Goal: Information Seeking & Learning: Learn about a topic

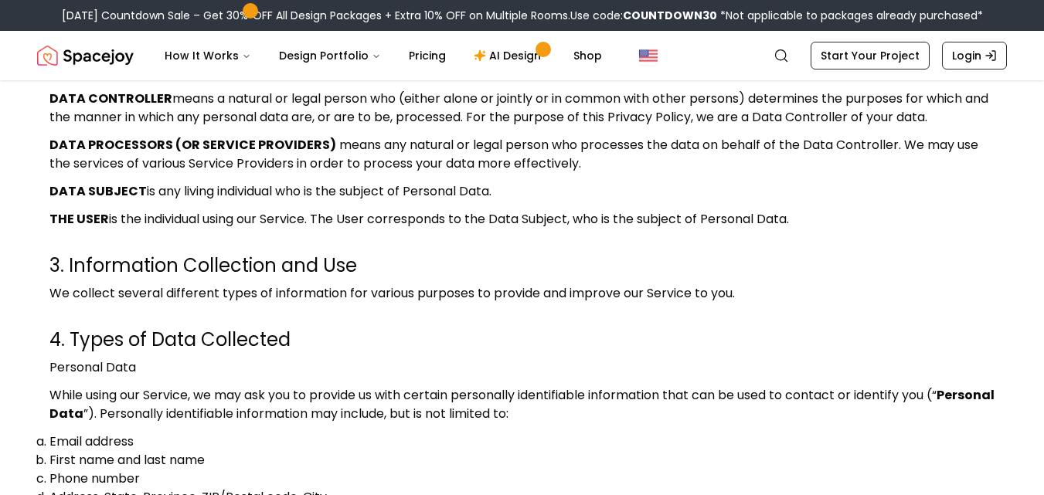
scroll to position [618, 0]
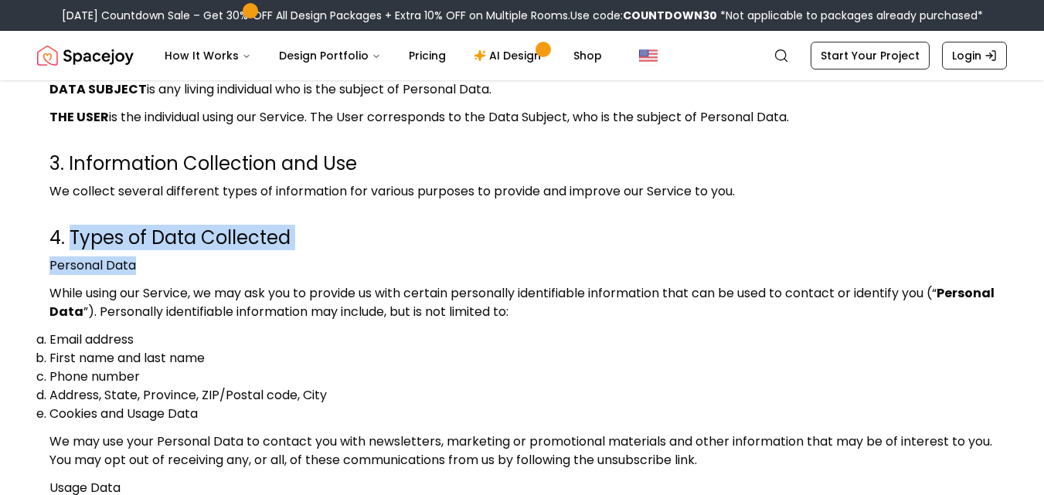
drag, startPoint x: 71, startPoint y: 233, endPoint x: 562, endPoint y: 258, distance: 491.5
click at [308, 233] on h2 "4. Types of Data Collected" at bounding box center [521, 238] width 945 height 25
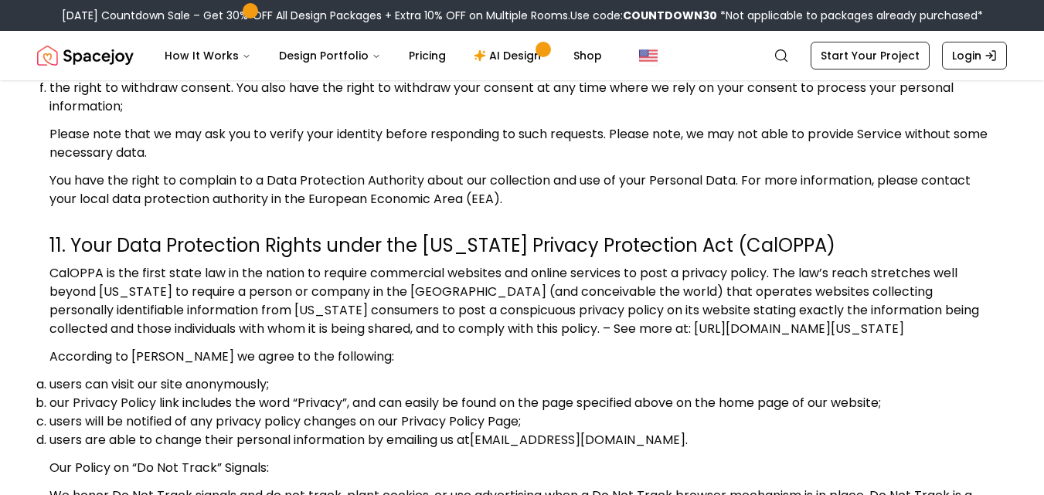
scroll to position [3015, 0]
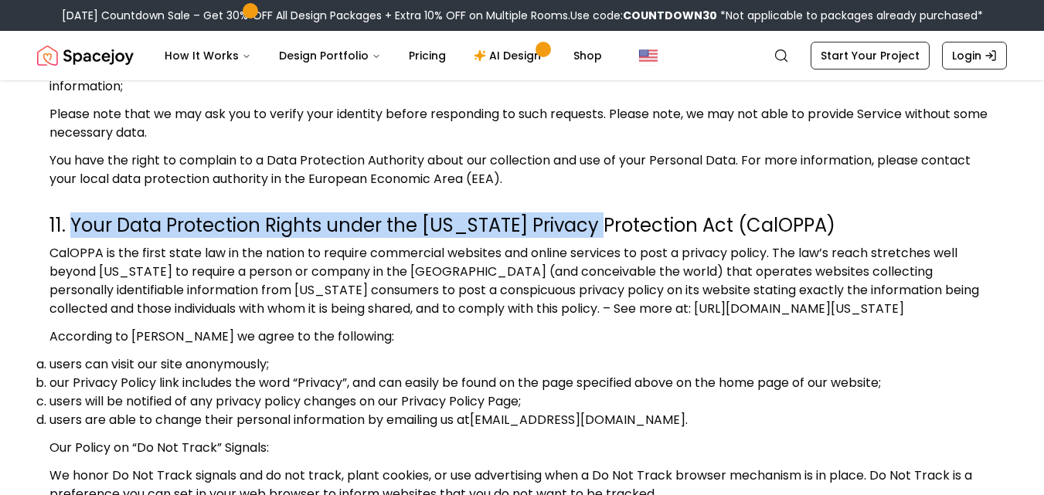
drag, startPoint x: 73, startPoint y: 226, endPoint x: 590, endPoint y: 237, distance: 516.5
click at [590, 237] on h2 "11. Your Data Protection Rights under the [US_STATE] Privacy Protection Act (Ca…" at bounding box center [521, 225] width 945 height 25
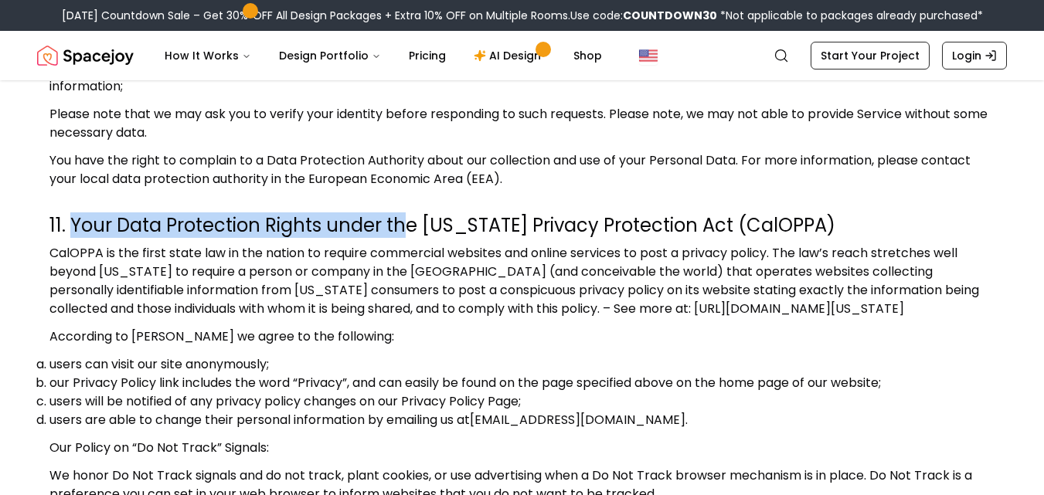
click at [410, 228] on h2 "11. Your Data Protection Rights under the [US_STATE] Privacy Protection Act (Ca…" at bounding box center [521, 225] width 945 height 25
click at [424, 227] on h2 "11. Your Data Protection Rights under the [US_STATE] Privacy Protection Act (Ca…" at bounding box center [521, 225] width 945 height 25
copy h2 "Your Data Protection Rights under the"
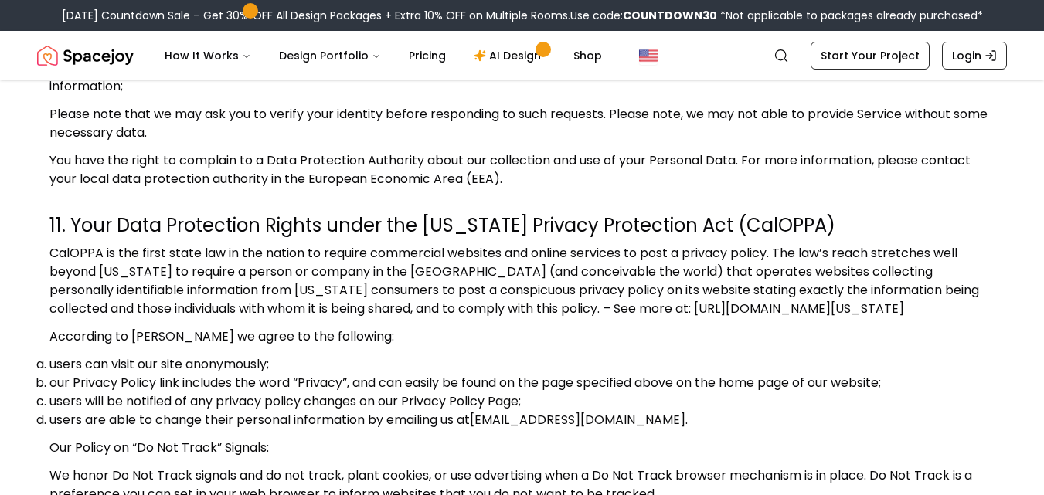
click at [768, 224] on h2 "11. Your Data Protection Rights under the [US_STATE] Privacy Protection Act (Ca…" at bounding box center [521, 225] width 945 height 25
click at [767, 225] on h2 "11. Your Data Protection Rights under the [US_STATE] Privacy Protection Act (Ca…" at bounding box center [521, 225] width 945 height 25
copy h2 "CalOPPA"
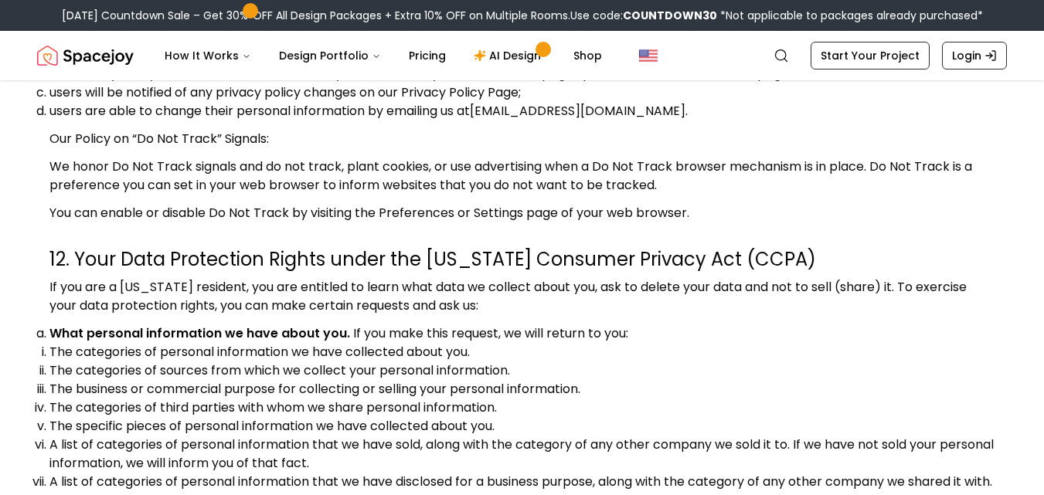
scroll to position [3401, 0]
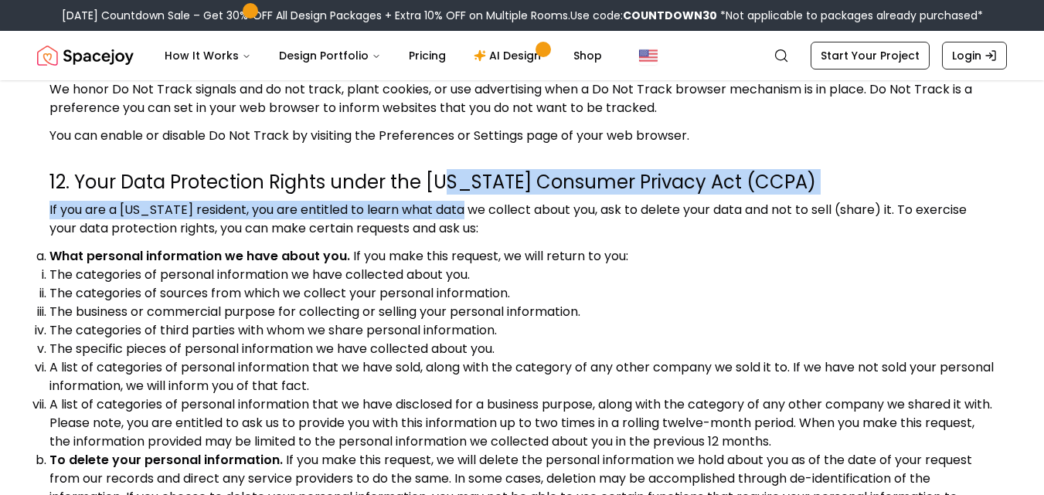
click at [451, 213] on div "12. Your Data Protection Rights under the [US_STATE] Consumer Privacy Act (CCPA…" at bounding box center [521, 445] width 945 height 550
click at [474, 193] on h2 "12. Your Data Protection Rights under the [US_STATE] Consumer Privacy Act (CCPA)" at bounding box center [521, 182] width 945 height 25
click at [461, 194] on h2 "12. Your Data Protection Rights under the [US_STATE] Consumer Privacy Act (CCPA)" at bounding box center [521, 182] width 945 height 25
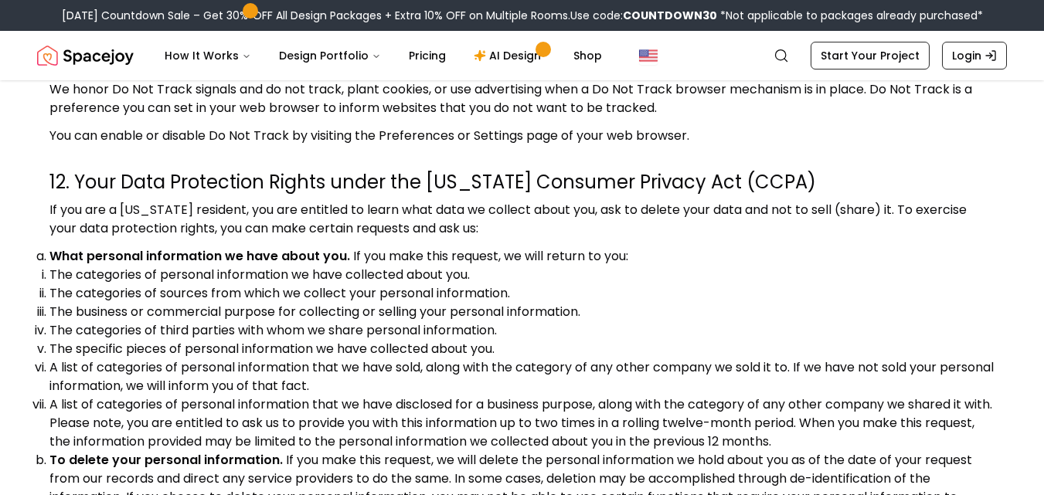
click at [452, 192] on h2 "12. Your Data Protection Rights under the [US_STATE] Consumer Privacy Act (CCPA)" at bounding box center [521, 182] width 945 height 25
copy h2 "[US_STATE]"
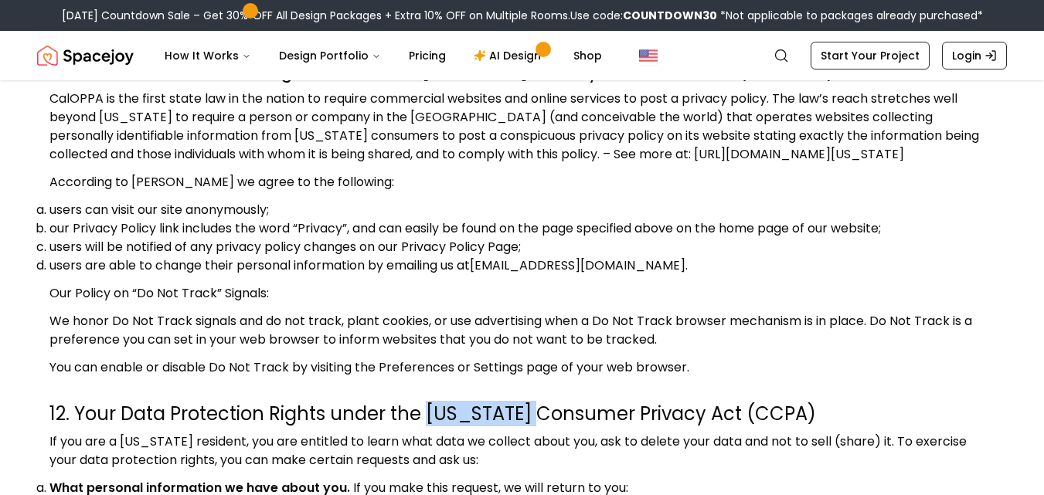
scroll to position [2937, 0]
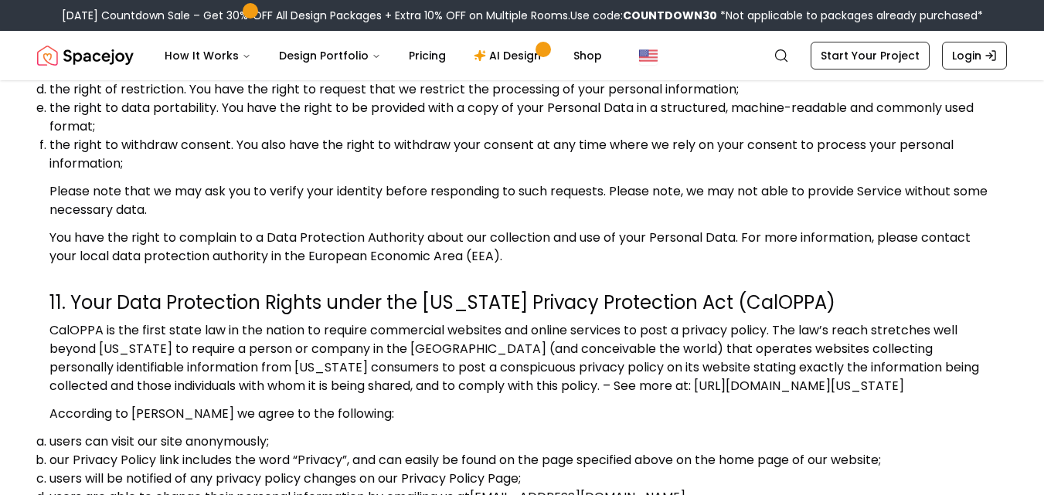
click at [764, 305] on h2 "11. Your Data Protection Rights under the [US_STATE] Privacy Protection Act (Ca…" at bounding box center [521, 303] width 945 height 25
copy h2 "CalOPPA"
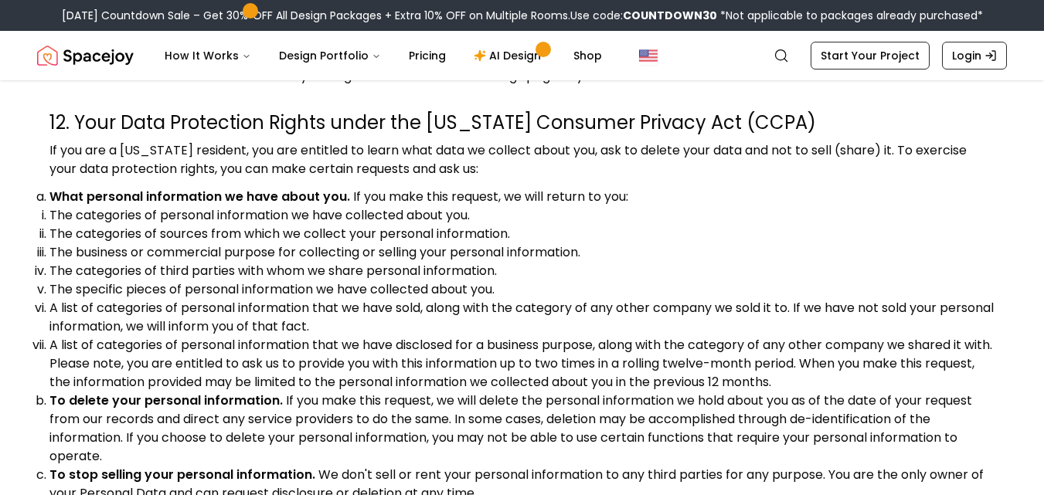
scroll to position [3324, 0]
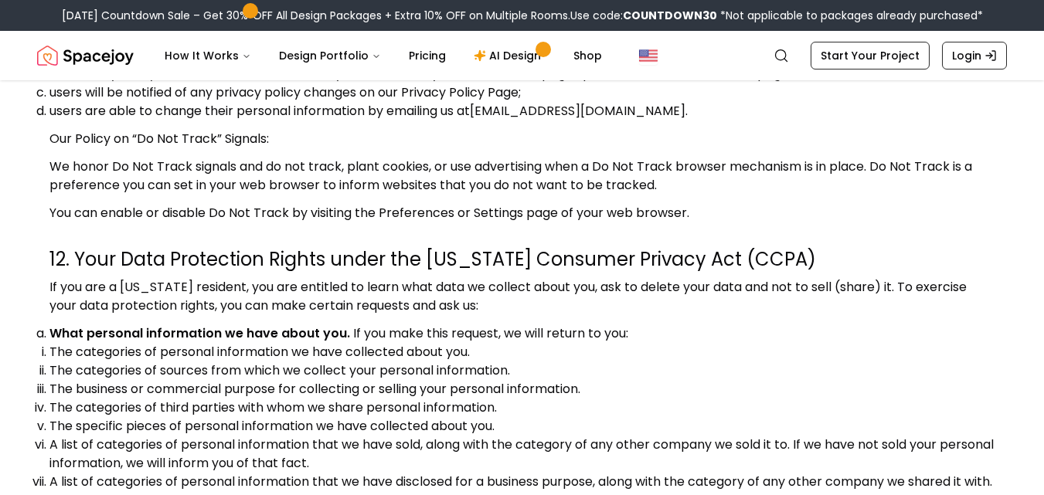
click at [769, 272] on h2 "12. Your Data Protection Rights under the [US_STATE] Consumer Privacy Act (CCPA)" at bounding box center [521, 259] width 945 height 25
copy h2 "CCPA"
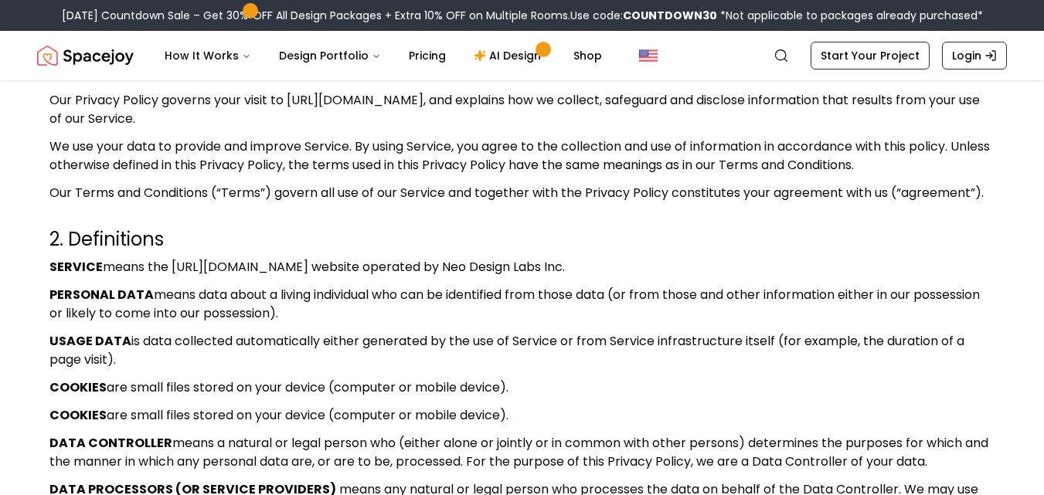
scroll to position [0, 0]
